Goal: Information Seeking & Learning: Find specific fact

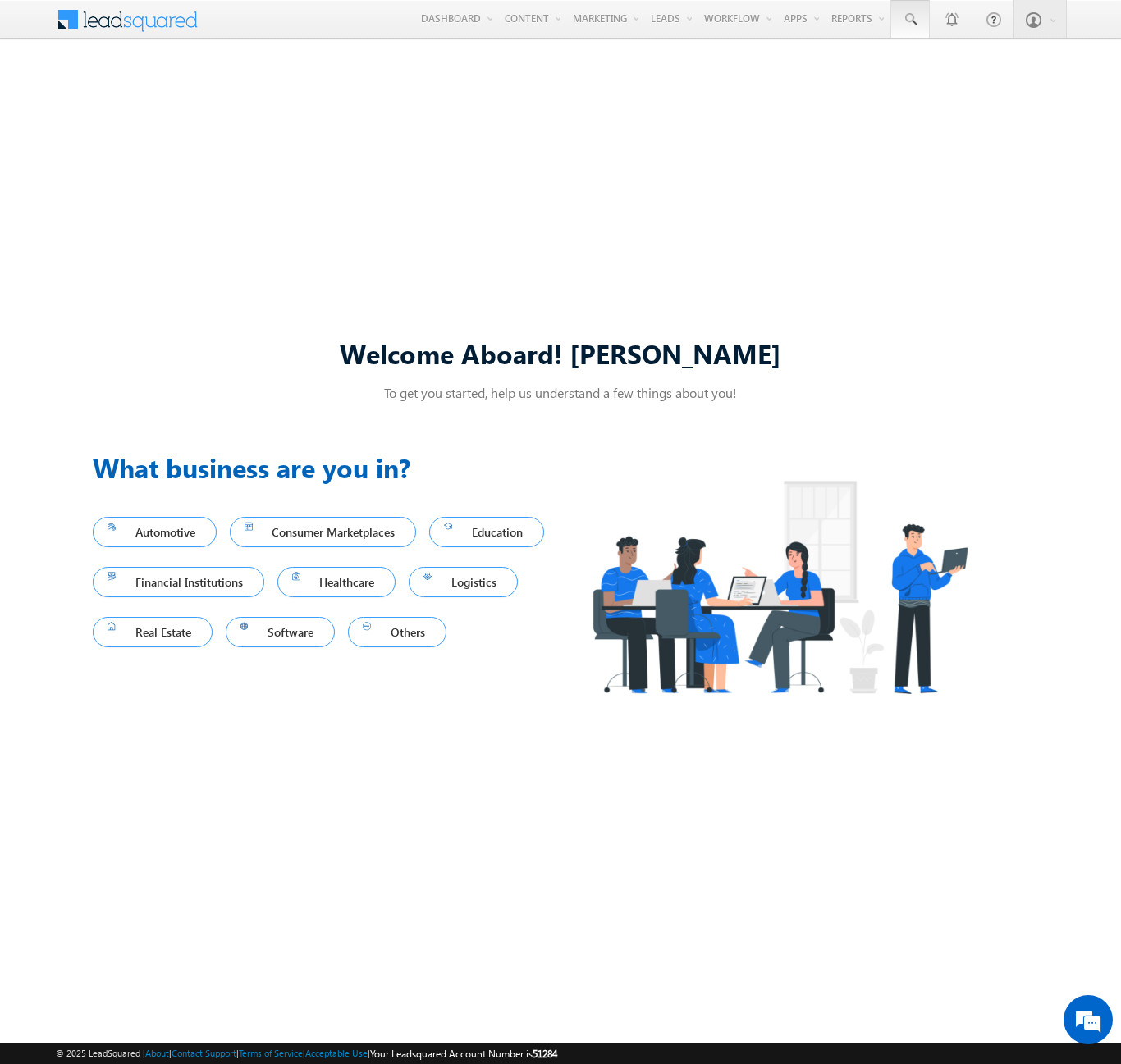
click at [909, 19] on span at bounding box center [909, 19] width 16 height 16
type input "8965756768"
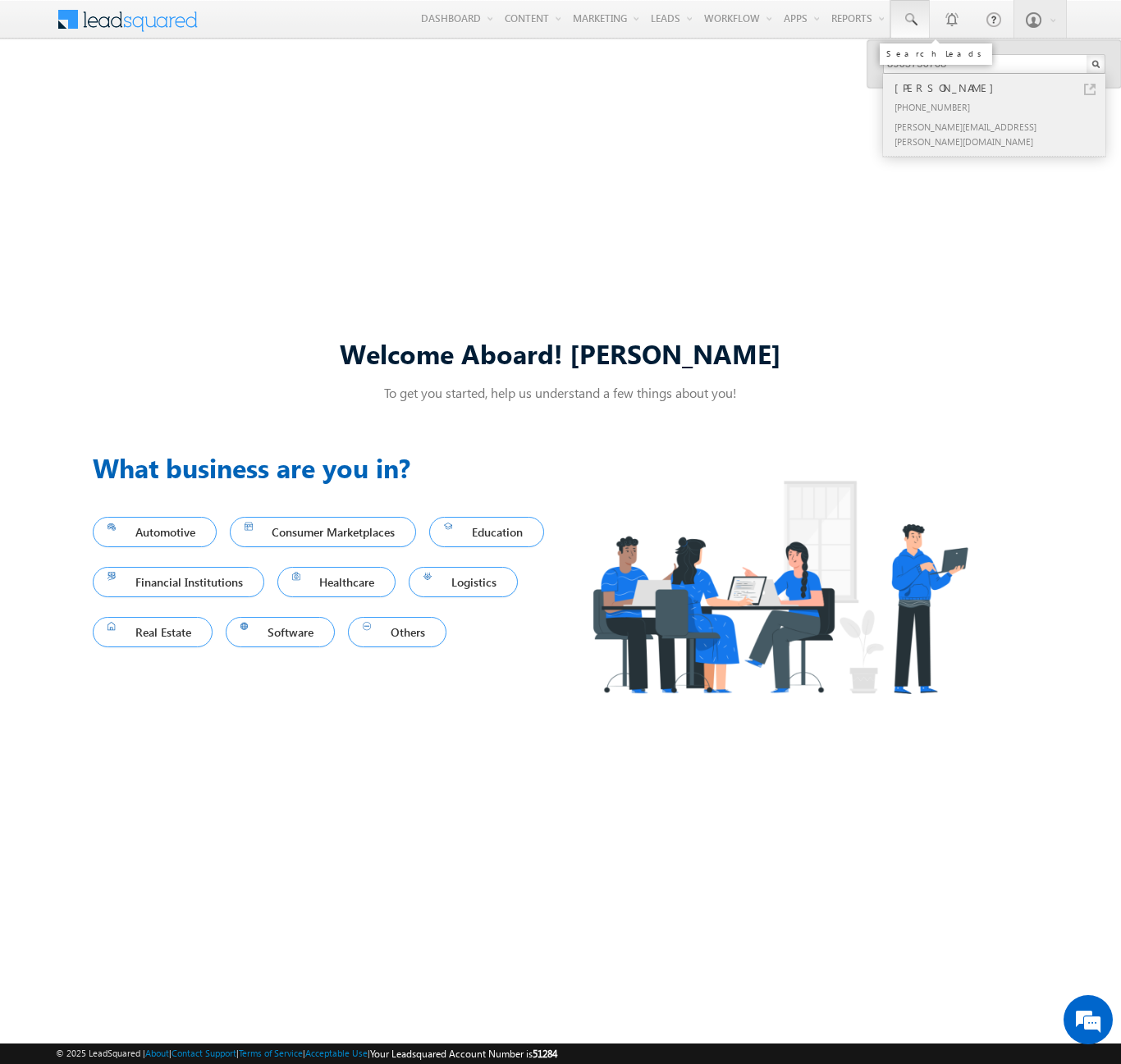
click at [1002, 88] on div "[PERSON_NAME]" at bounding box center [1001, 88] width 220 height 18
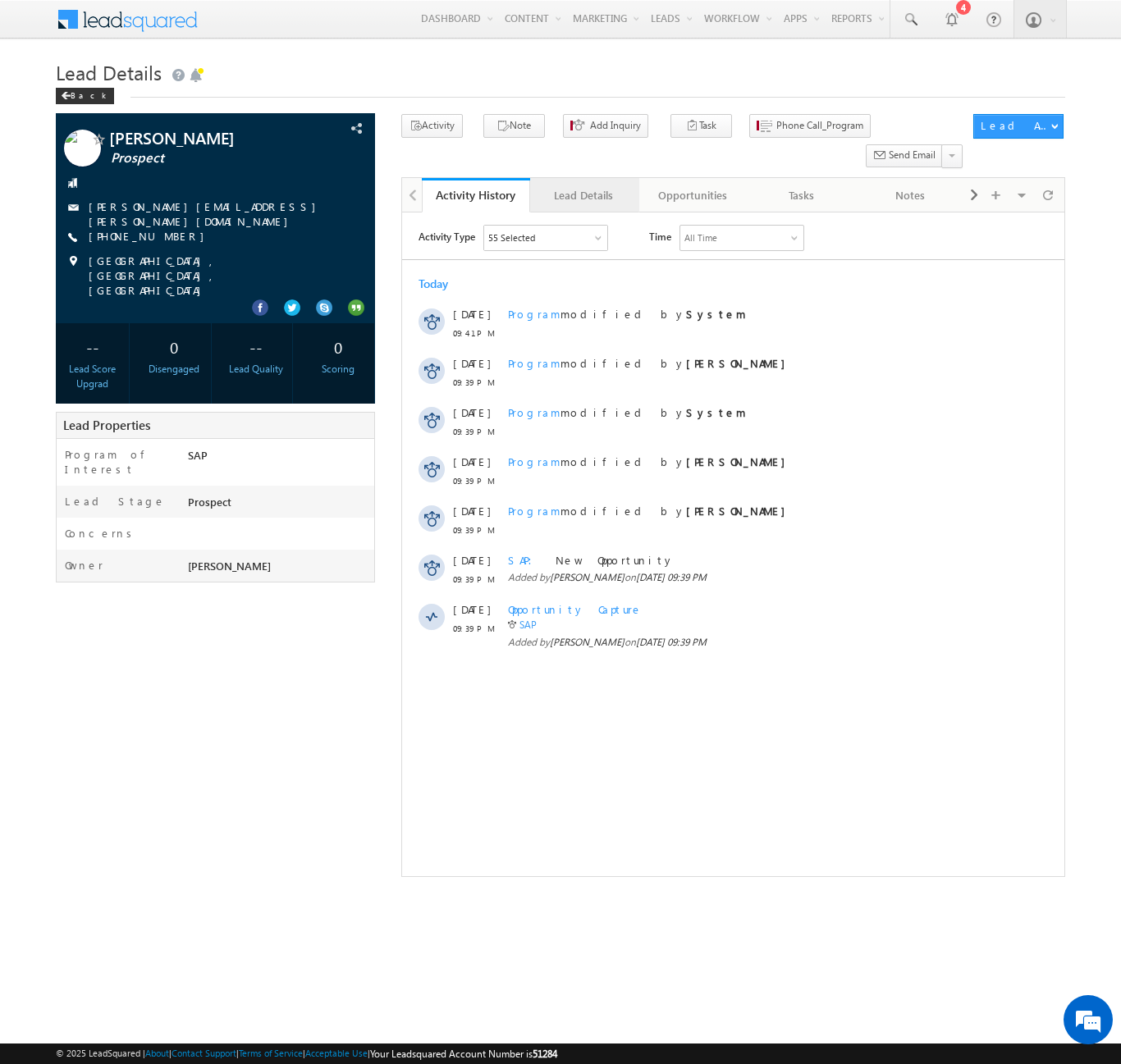
click at [584, 186] on div "Lead Details" at bounding box center [584, 195] width 81 height 19
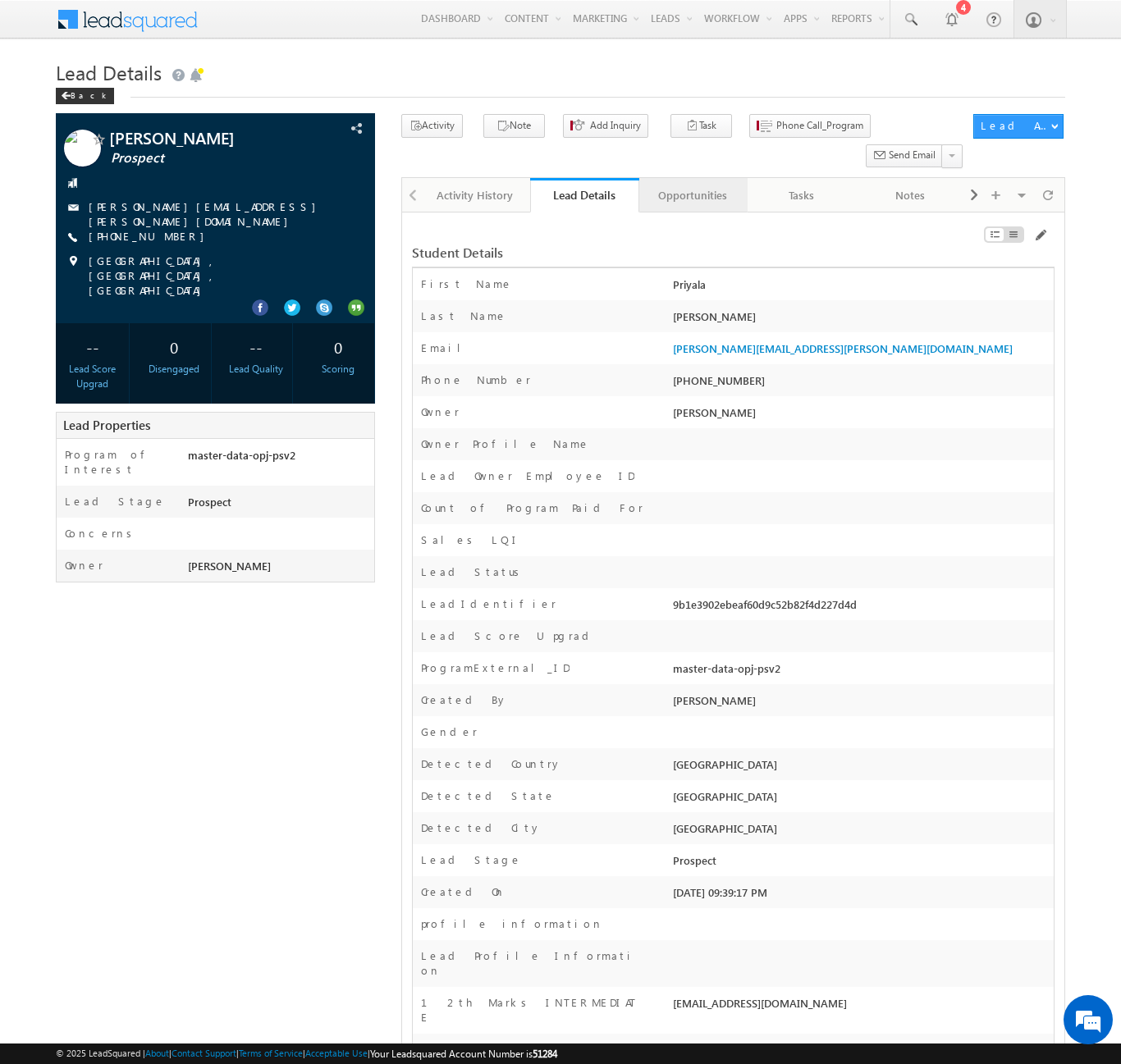
click at [691, 186] on div "Opportunities" at bounding box center [692, 195] width 81 height 19
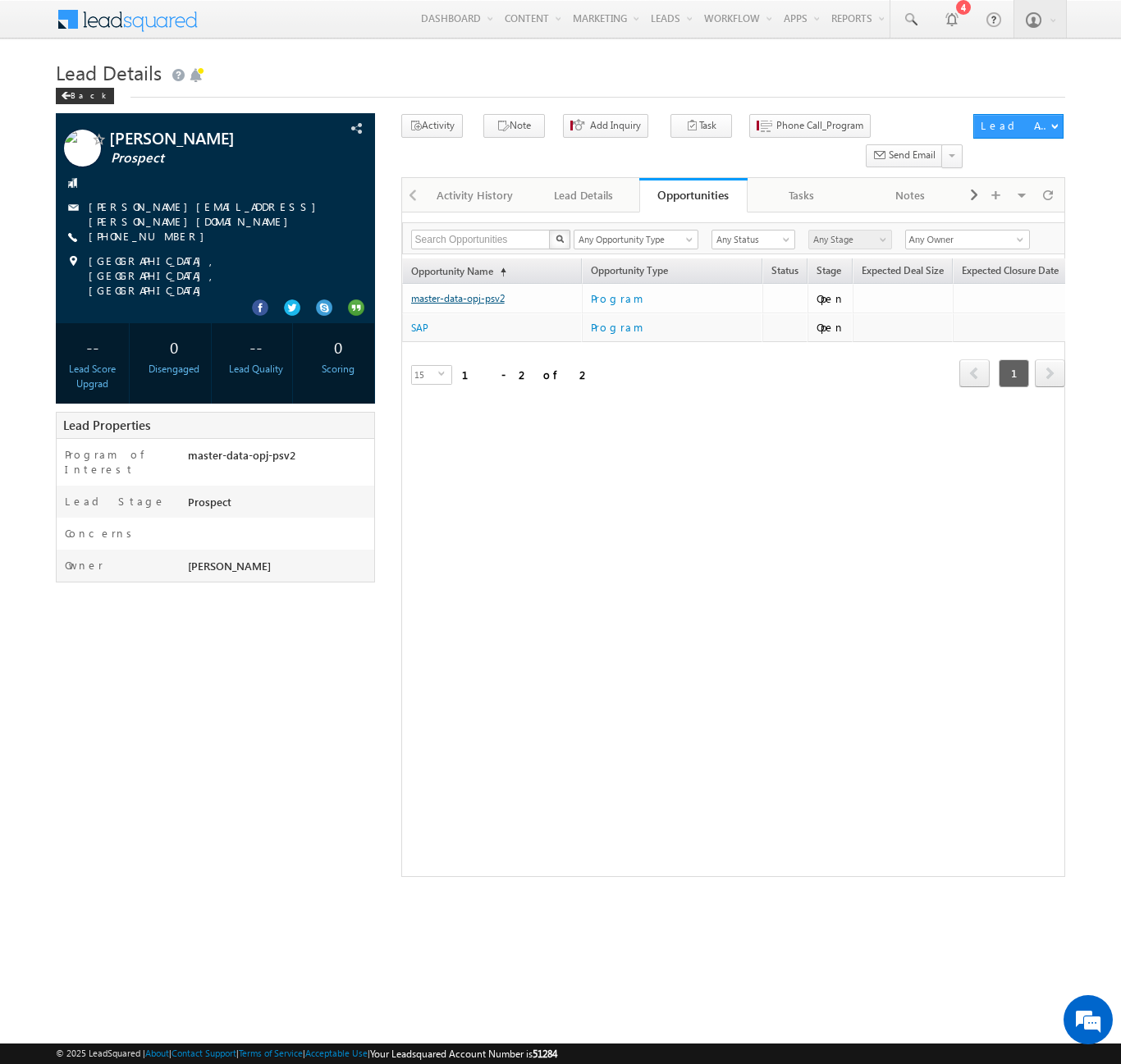
click at [457, 292] on link "master-data-opj-psv2" at bounding box center [457, 298] width 93 height 13
